Goal: Transaction & Acquisition: Purchase product/service

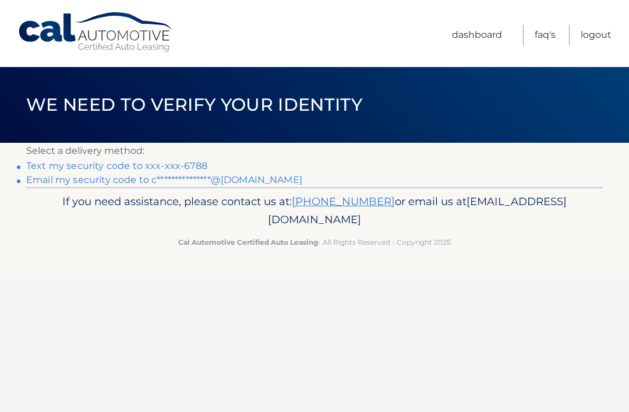
click at [57, 164] on link "Text my security code to xxx-xxx-6788" at bounding box center [116, 165] width 181 height 11
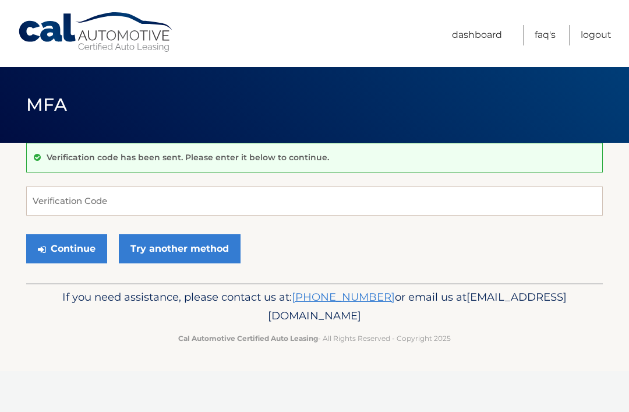
click at [61, 163] on div "Verification code has been sent. Please enter it below to continue." at bounding box center [314, 158] width 577 height 30
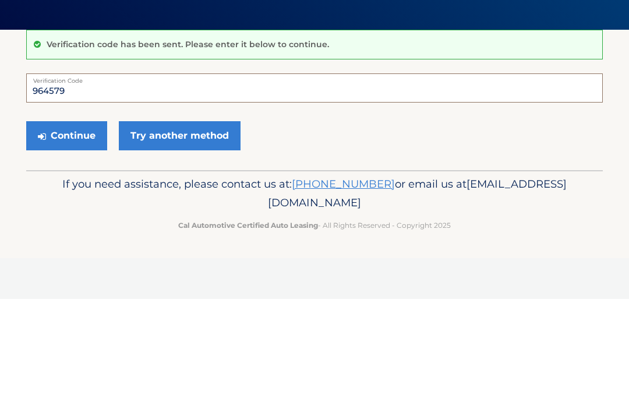
type input "964579"
click at [77, 234] on button "Continue" at bounding box center [66, 248] width 81 height 29
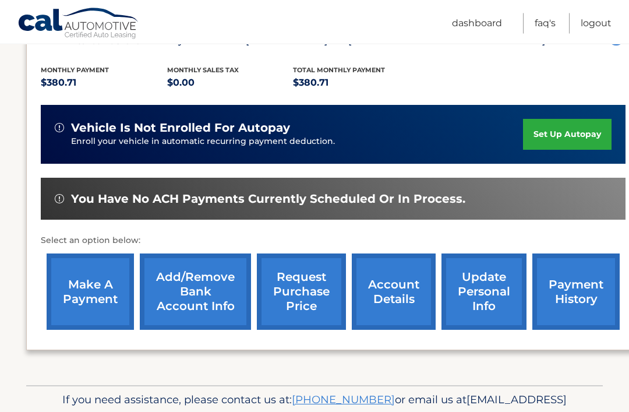
scroll to position [254, 0]
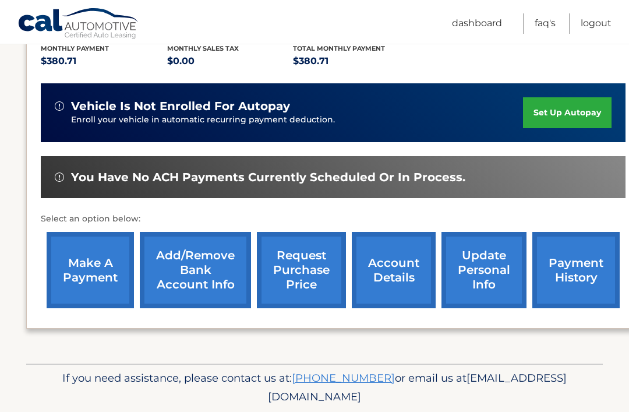
click at [79, 269] on link "make a payment" at bounding box center [90, 270] width 87 height 76
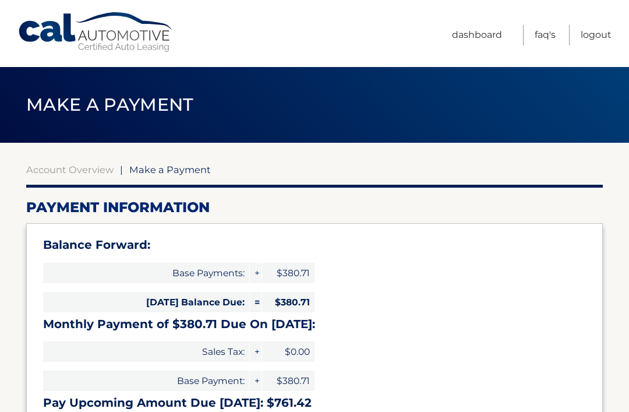
select select "YjM3ZGJjODAtNzkyMS00ZjBjLWJmMjctYzkzMDIyNzZmNTFi"
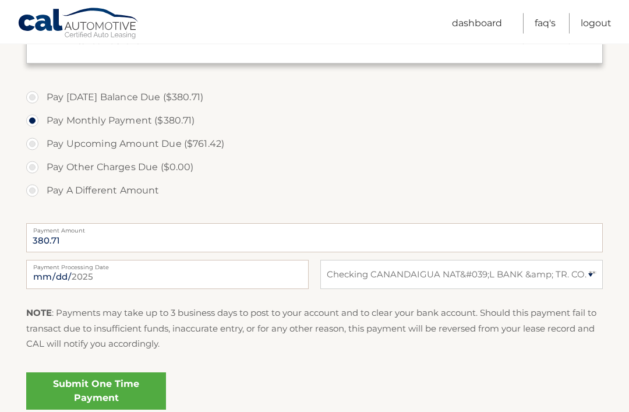
scroll to position [367, 0]
click at [595, 276] on select "Select Bank Account Checking CANANDAIGUA NAT&#039;L BANK &amp; TR. CO. *****6946" at bounding box center [461, 274] width 283 height 29
click at [66, 386] on link "Submit One Time Payment" at bounding box center [96, 390] width 140 height 37
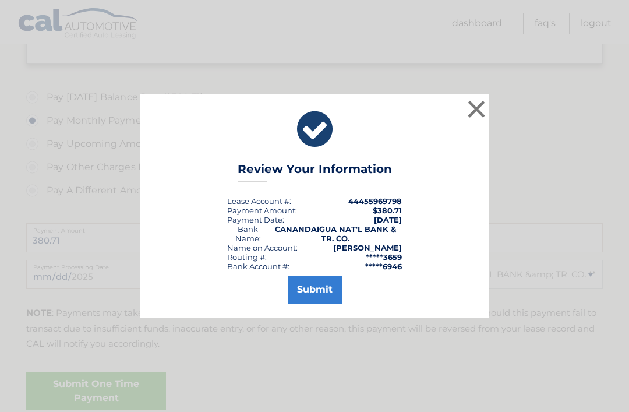
click at [306, 304] on button "Submit" at bounding box center [315, 290] width 54 height 28
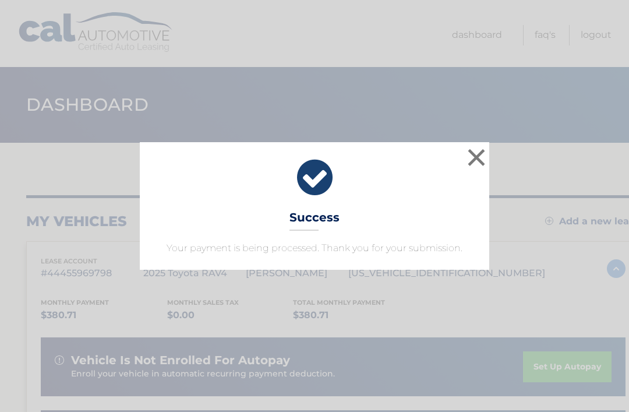
click at [570, 110] on div "× Success Your payment is being processed. Thank you for your submission. Loadi…" at bounding box center [314, 206] width 629 height 412
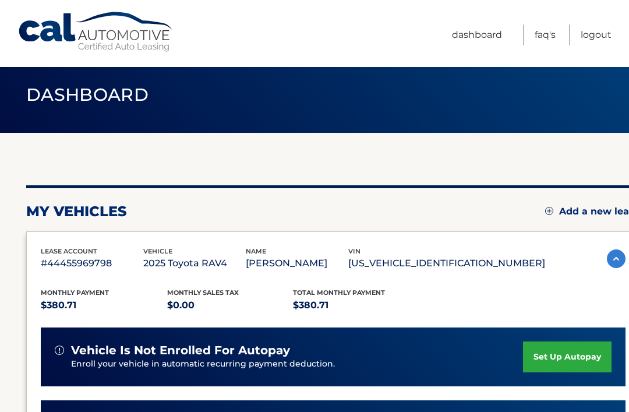
scroll to position [10, 0]
click at [605, 37] on link "Logout" at bounding box center [596, 35] width 31 height 20
